Goal: Task Accomplishment & Management: Complete application form

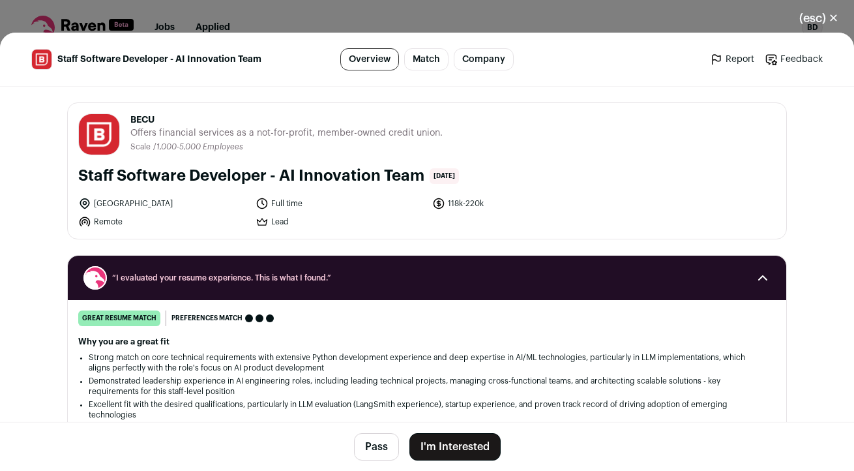
click at [459, 448] on button "I'm Interested" at bounding box center [454, 446] width 91 height 27
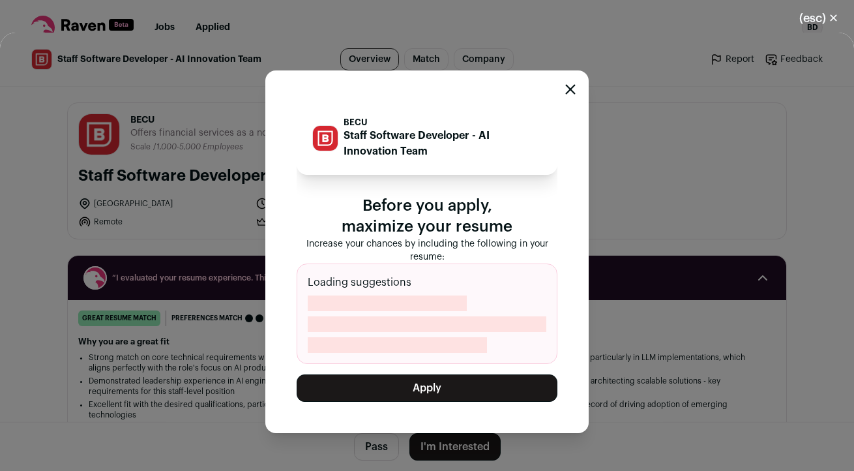
click at [458, 386] on button "Apply" at bounding box center [427, 387] width 261 height 27
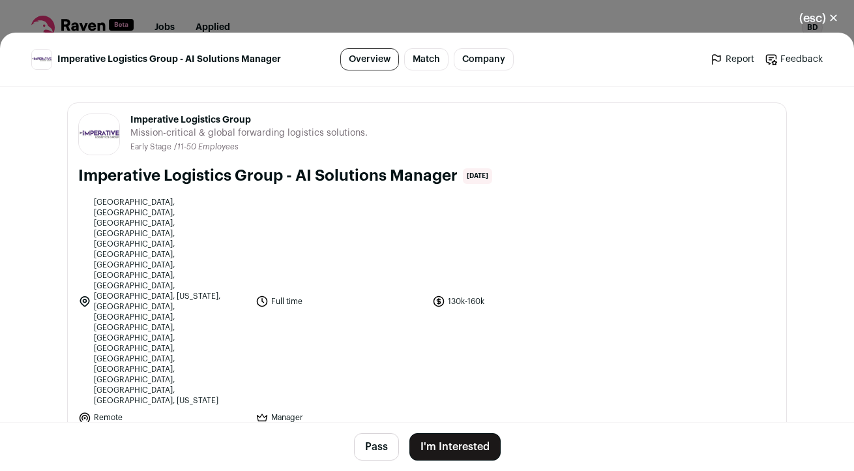
click at [468, 436] on button "I'm Interested" at bounding box center [454, 446] width 91 height 27
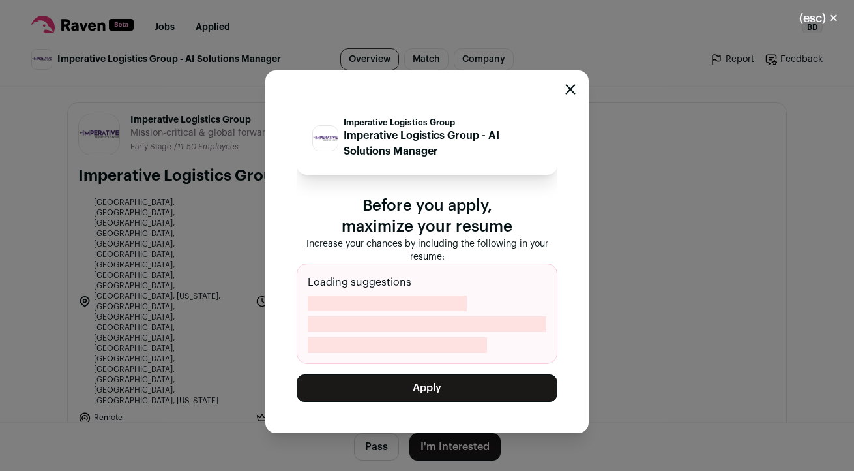
click at [471, 387] on button "Apply" at bounding box center [427, 387] width 261 height 27
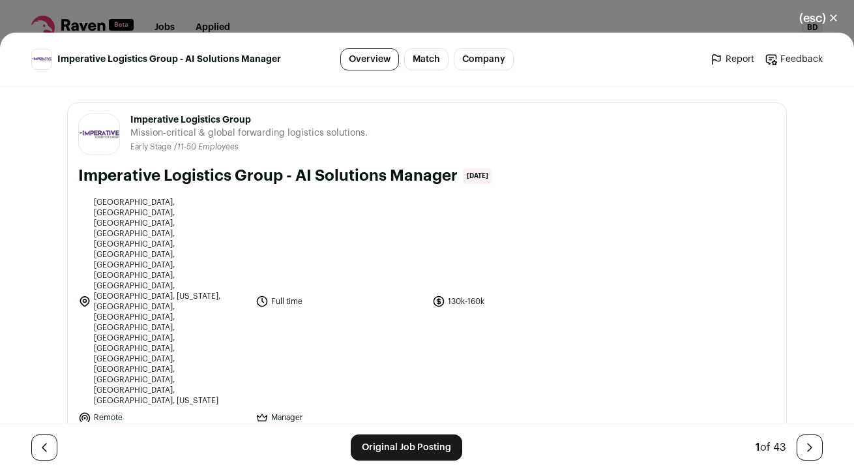
scroll to position [7, 0]
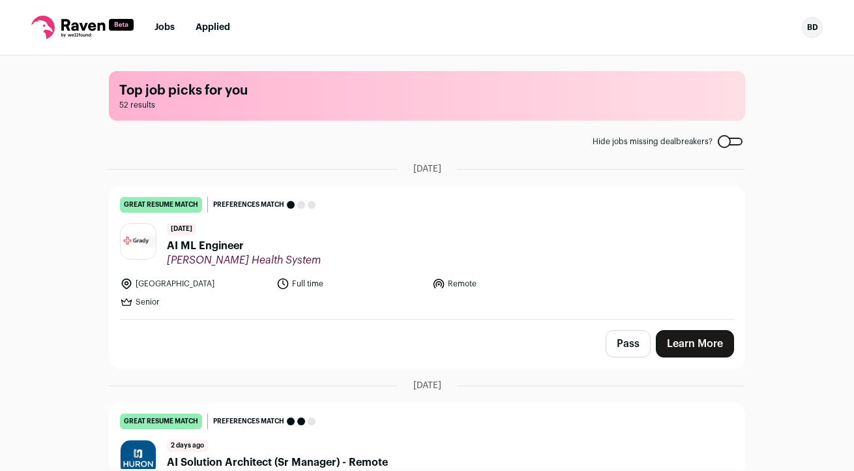
scroll to position [1, 0]
click at [370, 247] on header "1 day ago AI ML Engineer Grady Health System" at bounding box center [427, 244] width 614 height 44
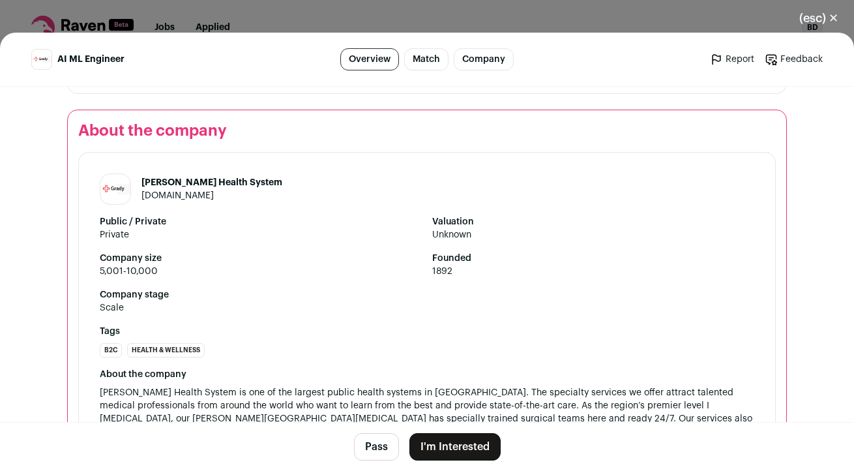
scroll to position [1393, 0]
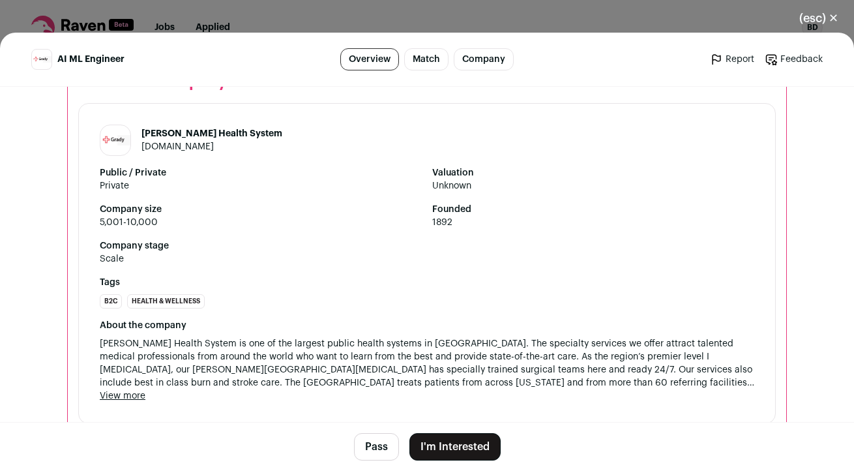
click at [472, 444] on button "I'm Interested" at bounding box center [454, 446] width 91 height 27
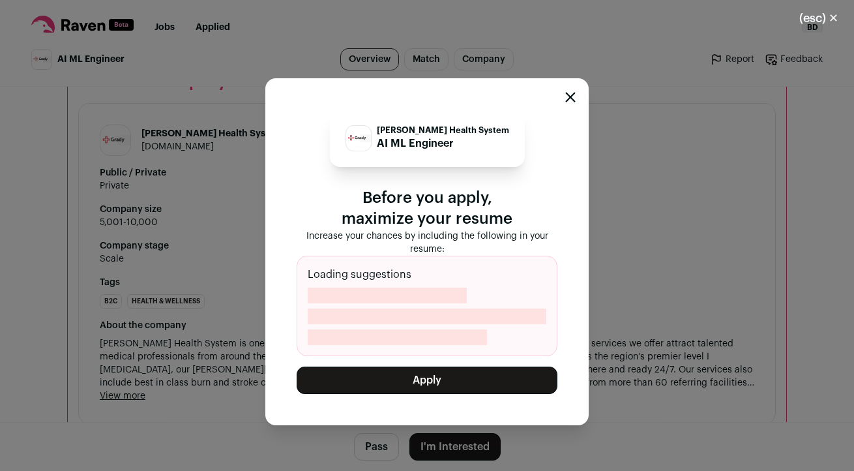
click at [471, 372] on button "Apply" at bounding box center [427, 379] width 261 height 27
